Goal: Information Seeking & Learning: Learn about a topic

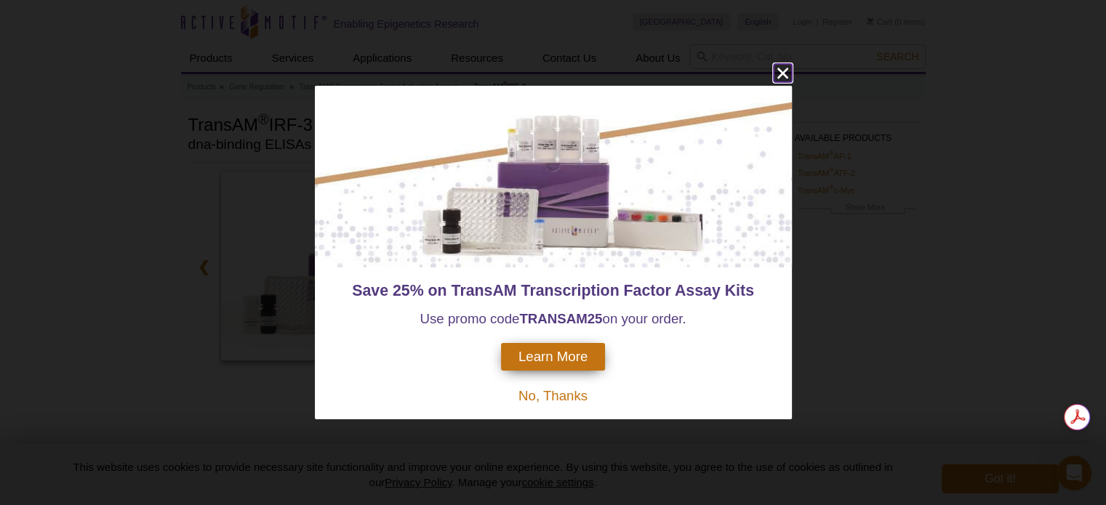
click at [782, 76] on icon "close" at bounding box center [783, 73] width 18 height 18
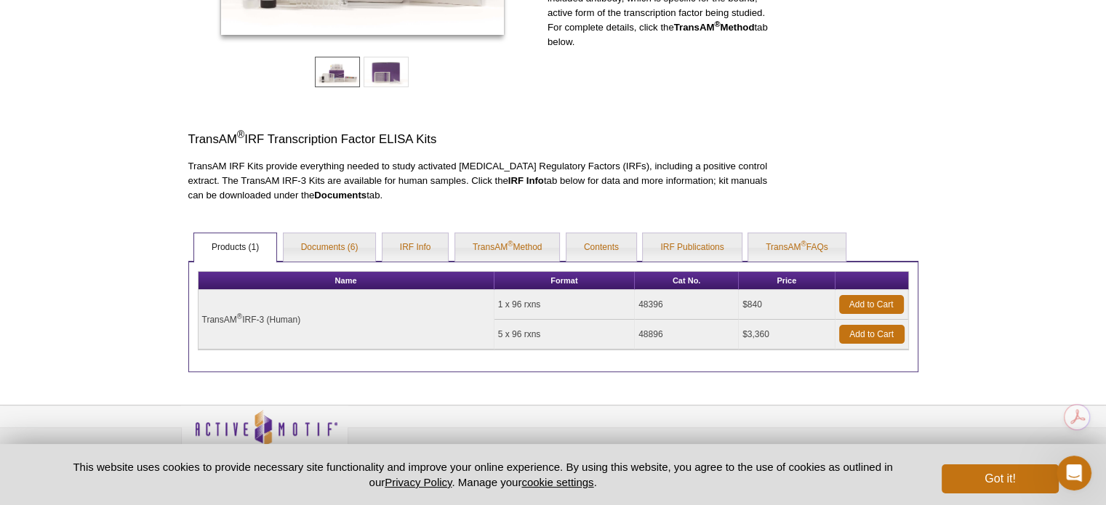
scroll to position [350, 0]
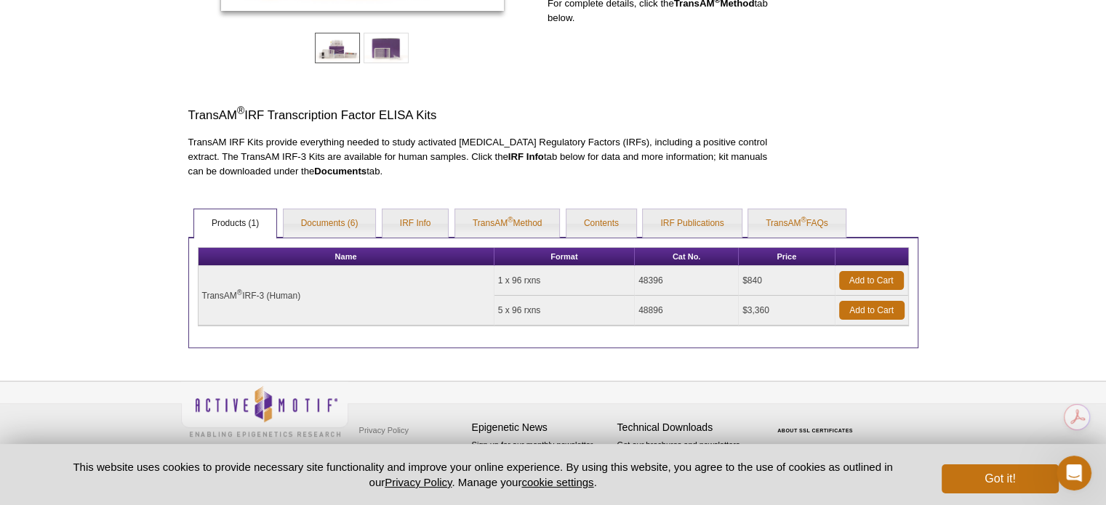
drag, startPoint x: 201, startPoint y: 295, endPoint x: 311, endPoint y: 294, distance: 109.8
click at [311, 294] on td "TransAM ® IRF-3 (Human)" at bounding box center [347, 296] width 296 height 60
copy td "TransAM ® IRF-3 (Human)"
drag, startPoint x: 546, startPoint y: 281, endPoint x: 515, endPoint y: 281, distance: 31.3
click at [515, 281] on td "1 x 96 rxns" at bounding box center [565, 281] width 141 height 30
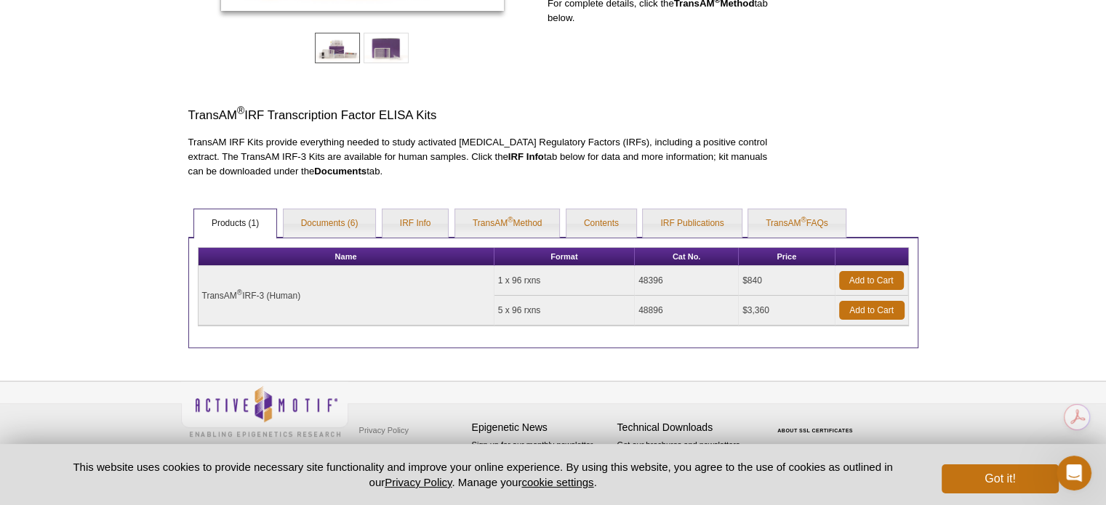
copy td "96 rxns"
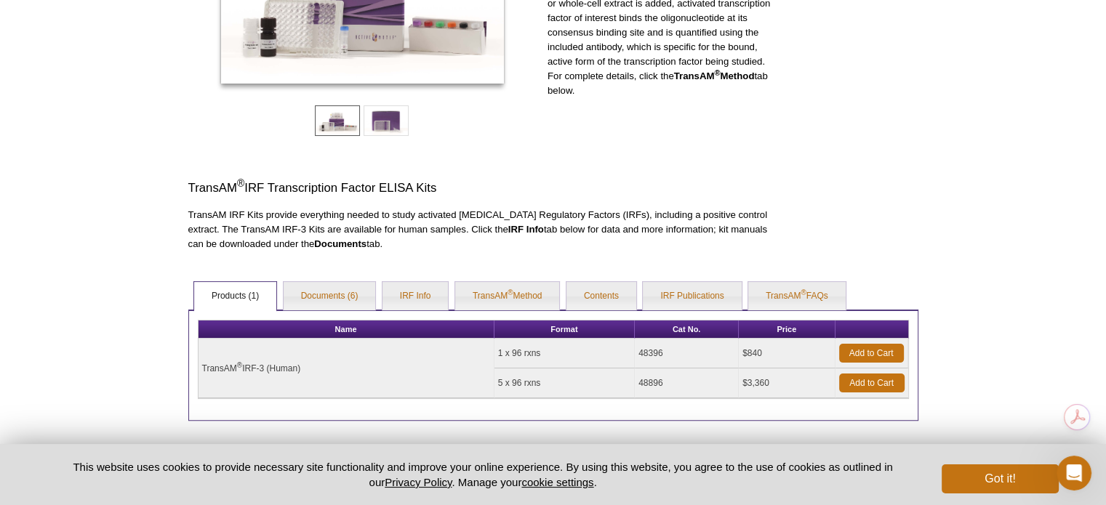
drag, startPoint x: 190, startPoint y: 183, endPoint x: 383, endPoint y: 248, distance: 203.5
click at [383, 248] on div "❮ ❯ TransAM ® Kits are DNA-binding ELISAs that facilitate the study of transcri…" at bounding box center [484, 73] width 592 height 357
copy div "TransAM ® IRF Transcription Factor ELISA Kits TransAM IRF Kits provide everythi…"
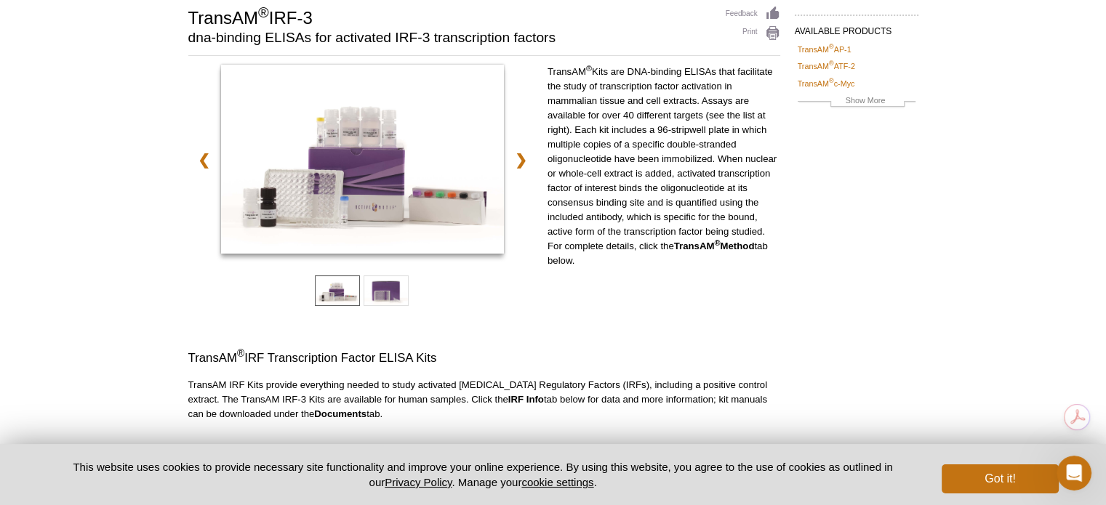
scroll to position [132, 0]
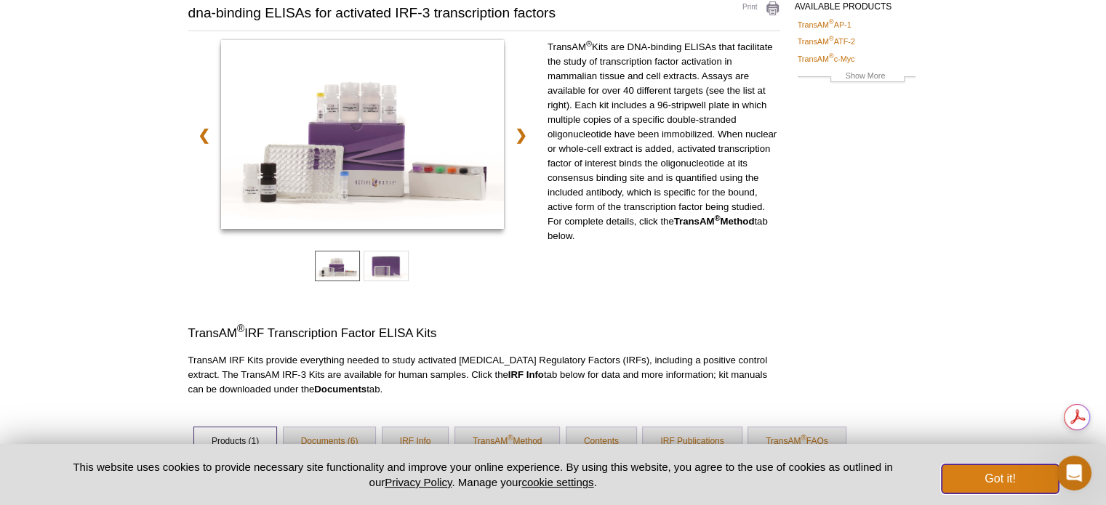
click at [1001, 484] on button "Got it!" at bounding box center [1000, 479] width 116 height 29
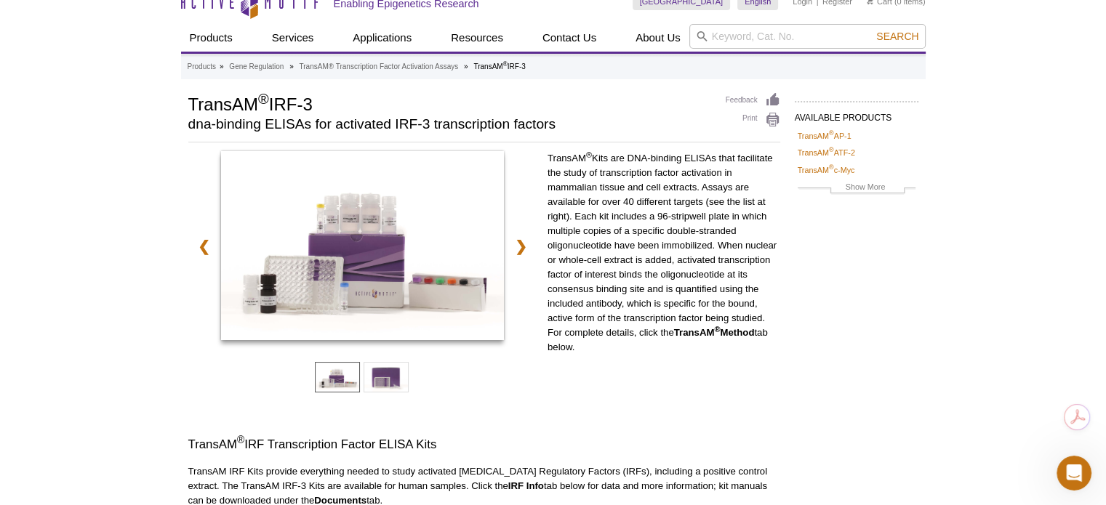
scroll to position [0, 0]
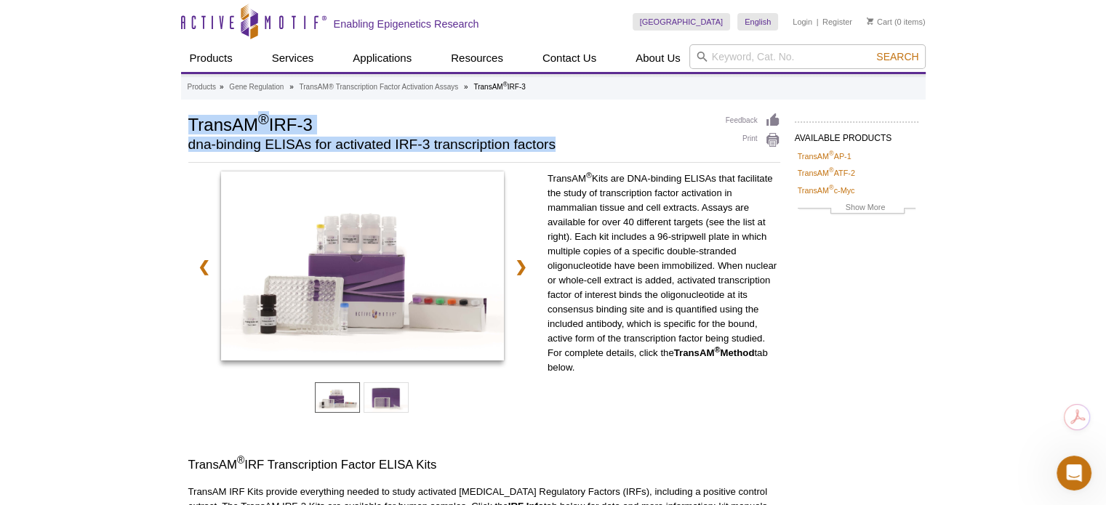
drag, startPoint x: 186, startPoint y: 121, endPoint x: 576, endPoint y: 156, distance: 391.3
click at [576, 156] on div "AVAILABLE PRODUCTS TransAM ® AP-1 TransAM ® ATF-2 TransAM ® c-Myc TransAM ® C/E…" at bounding box center [553, 405] width 745 height 585
copy div "TransAM ® IRF-3 dna-binding ELISAs for activated IRF-3 transcription factors"
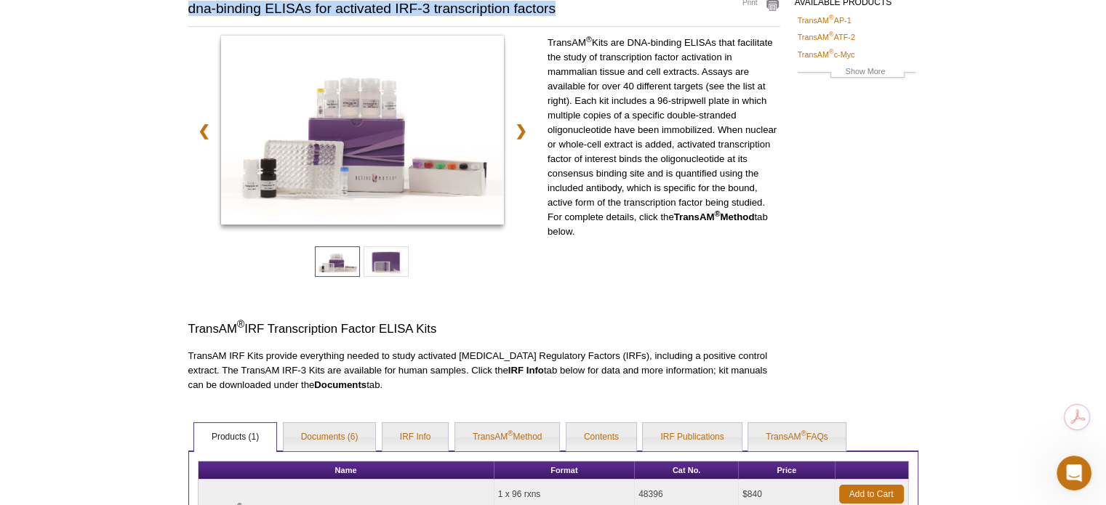
scroll to position [145, 0]
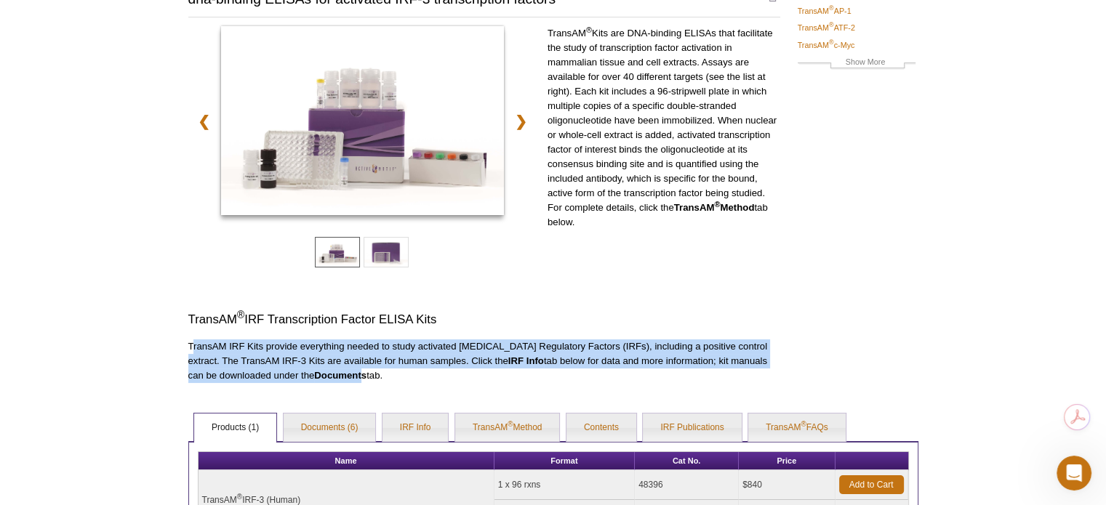
drag, startPoint x: 193, startPoint y: 345, endPoint x: 335, endPoint y: 375, distance: 144.9
click at [335, 375] on p "TransAM IRF Kits provide everything needed to study activated [MEDICAL_DATA] Re…" at bounding box center [484, 362] width 592 height 44
click at [230, 378] on p "TransAM IRF Kits provide everything needed to study activated [MEDICAL_DATA] Re…" at bounding box center [484, 362] width 592 height 44
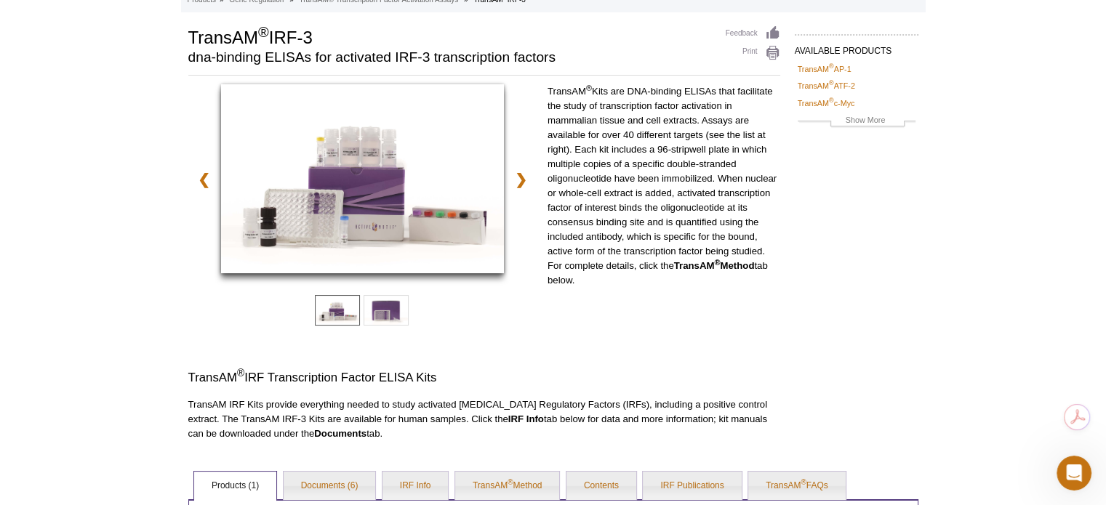
scroll to position [0, 0]
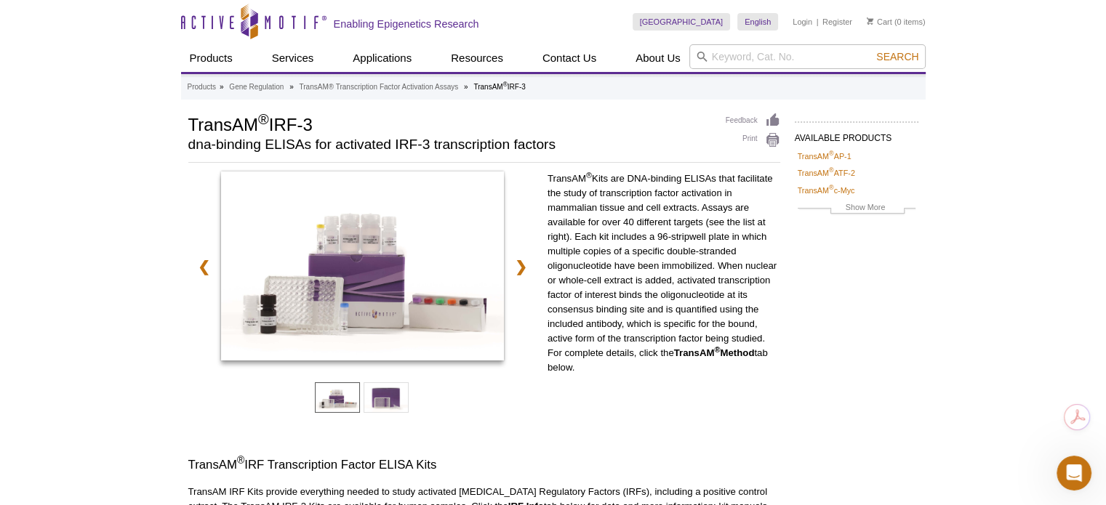
drag, startPoint x: 557, startPoint y: 188, endPoint x: 626, endPoint y: 363, distance: 187.7
click at [626, 363] on p "TransAM ® Kits are DNA-binding ELISAs that facilitate the study of transcriptio…" at bounding box center [664, 274] width 233 height 204
copy p "TransAM ® Kits are DNA-binding ELISAs that facilitate the study of transcriptio…"
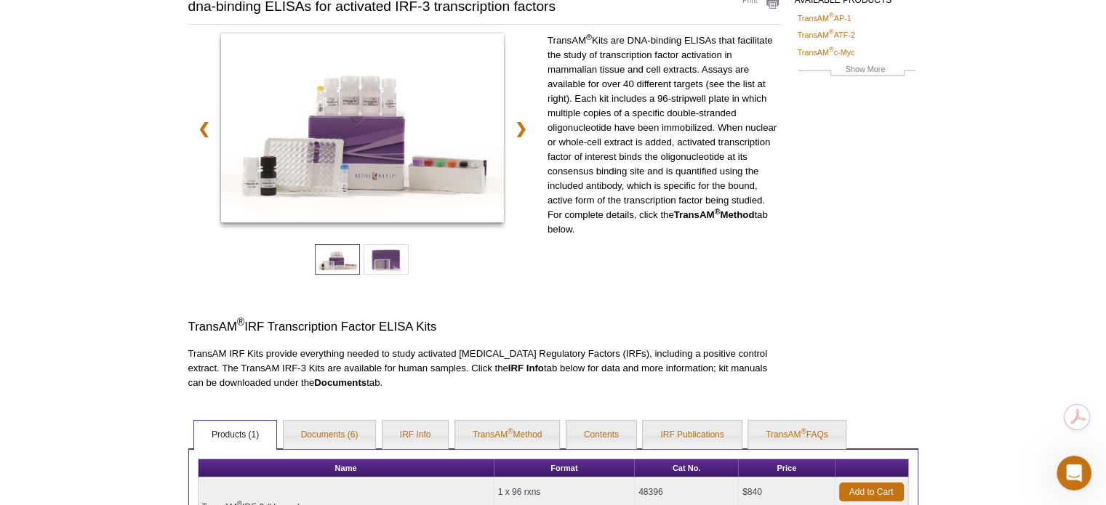
scroll to position [291, 0]
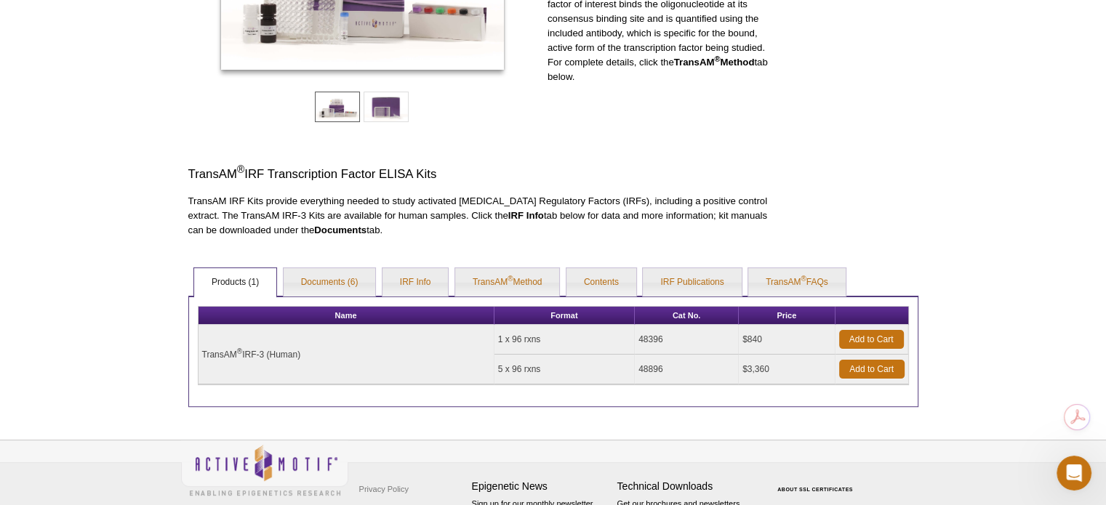
click at [745, 336] on td "$840" at bounding box center [787, 340] width 96 height 30
click at [747, 336] on td "$840" at bounding box center [787, 340] width 96 height 30
click at [753, 337] on td "$840" at bounding box center [787, 340] width 96 height 30
copy td "840"
